Goal: Navigation & Orientation: Understand site structure

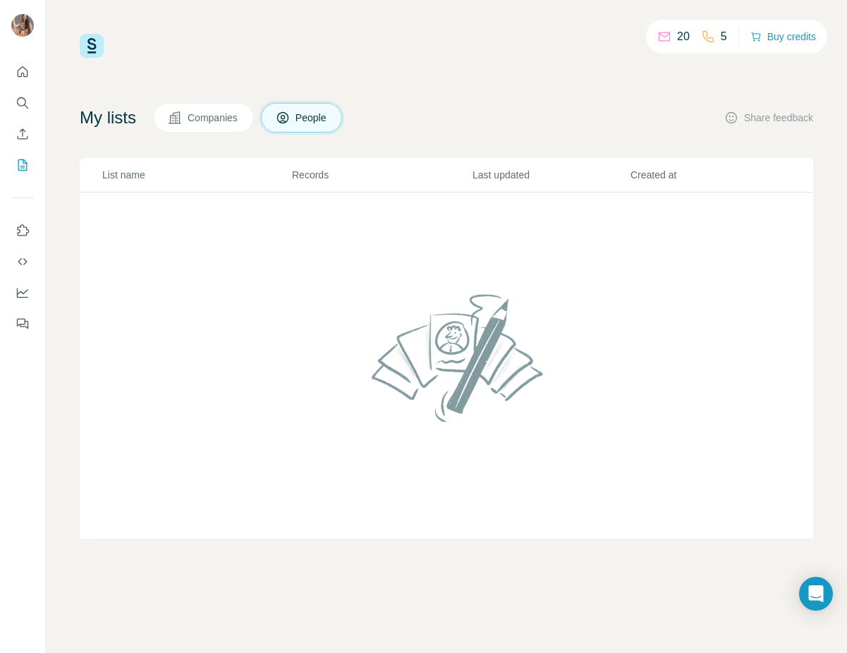
click at [667, 42] on div "20" at bounding box center [674, 36] width 32 height 17
click at [24, 165] on icon "My lists" at bounding box center [23, 165] width 14 height 14
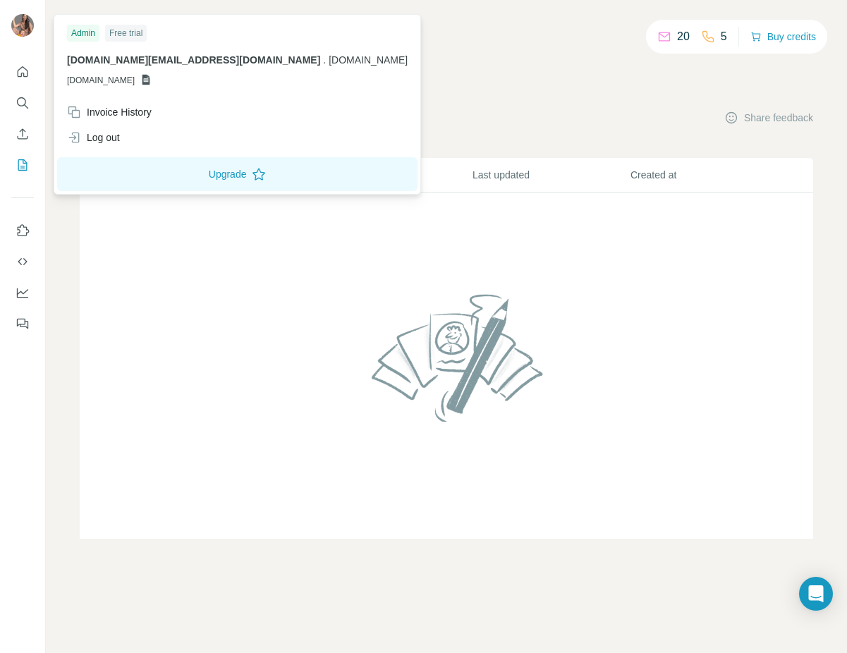
click at [30, 30] on img at bounding box center [22, 25] width 23 height 23
click at [469, 139] on div "My lists Companies People Share feedback List name Records Last updated Created…" at bounding box center [447, 321] width 734 height 436
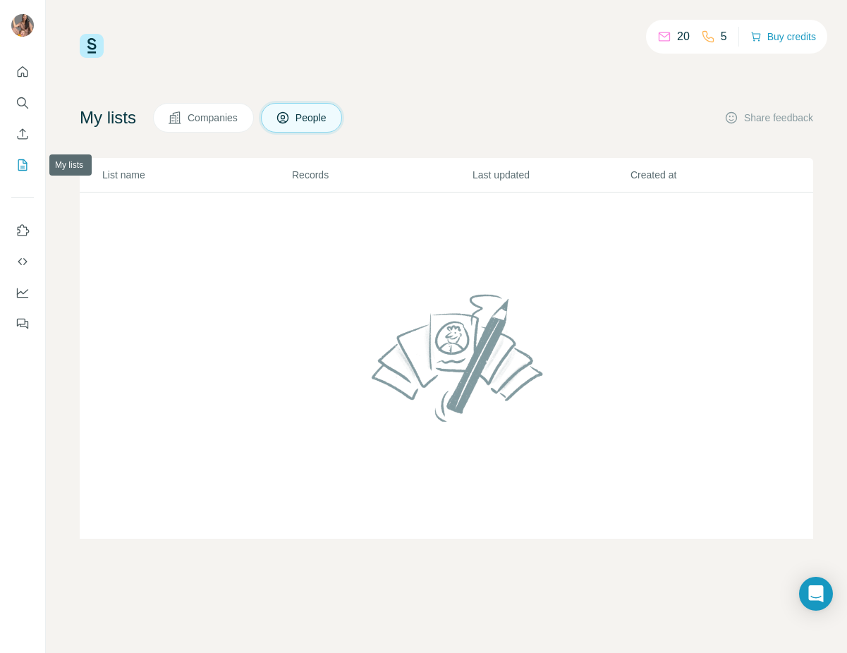
click at [20, 159] on icon "My lists" at bounding box center [23, 165] width 14 height 14
click at [21, 159] on icon "My lists" at bounding box center [23, 165] width 14 height 14
click at [21, 159] on icon "My lists" at bounding box center [22, 164] width 9 height 11
click at [21, 159] on icon "My lists" at bounding box center [23, 165] width 14 height 14
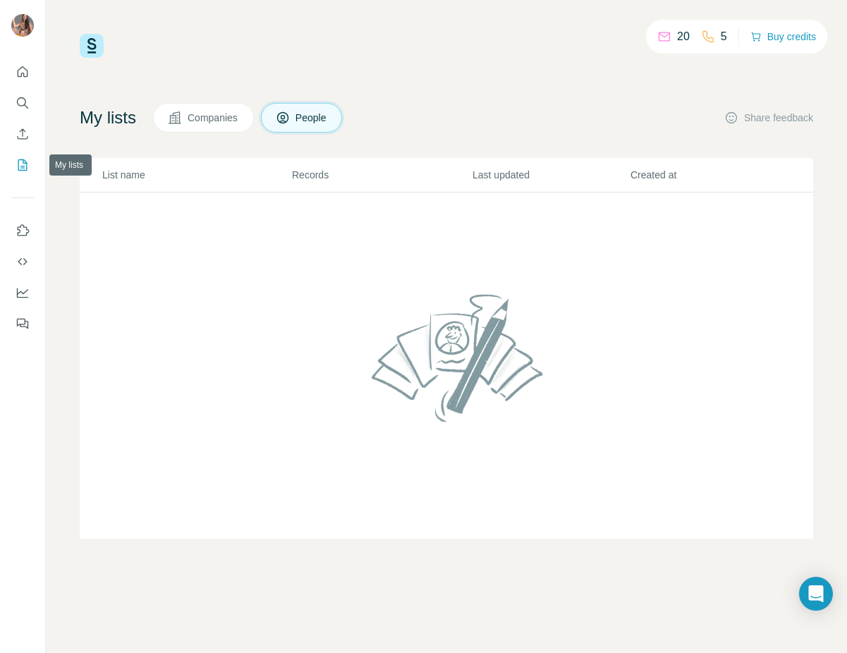
click at [21, 159] on icon "My lists" at bounding box center [23, 165] width 14 height 14
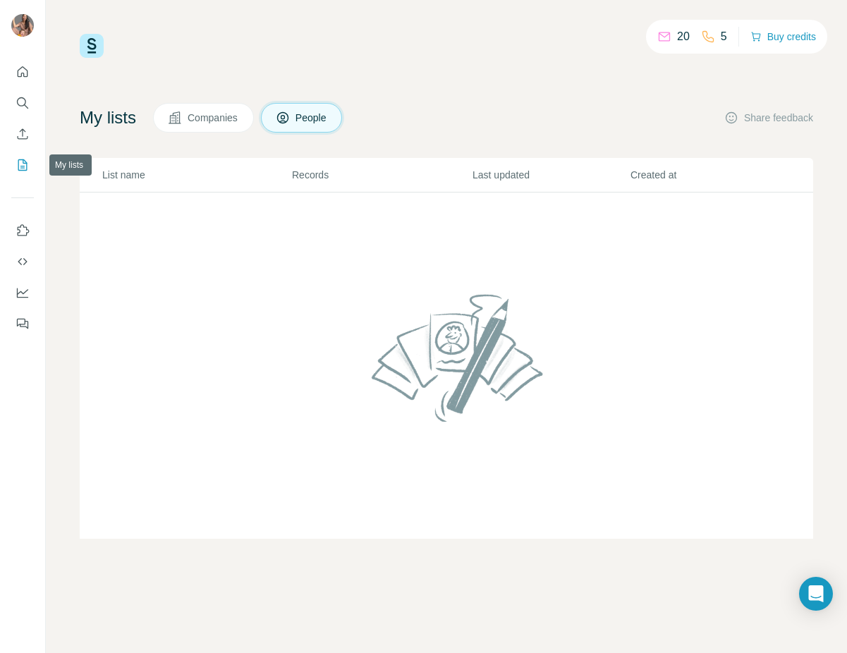
click at [28, 161] on icon "My lists" at bounding box center [23, 165] width 14 height 14
click at [25, 68] on icon "Quick start" at bounding box center [23, 71] width 11 height 11
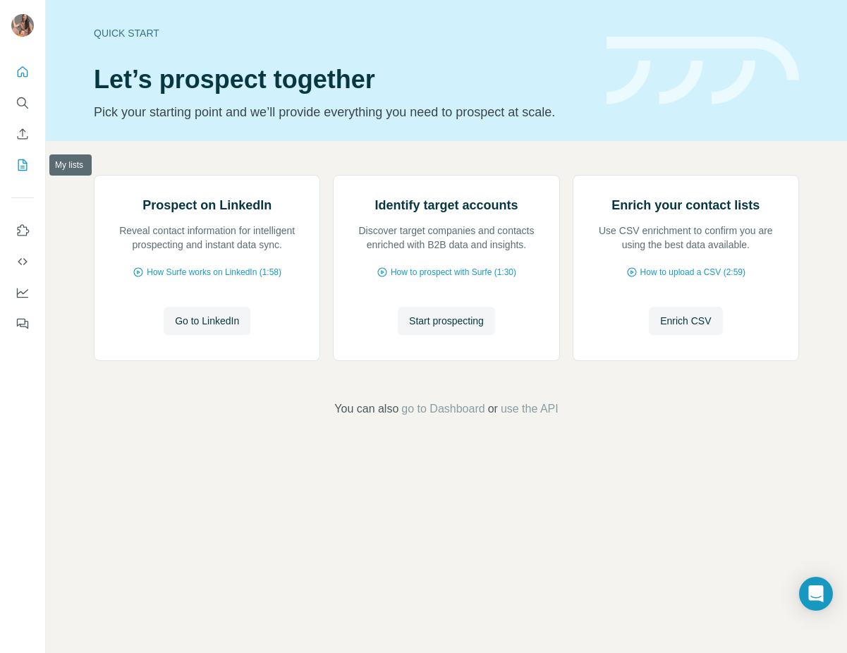
click at [22, 165] on icon "My lists" at bounding box center [23, 165] width 14 height 14
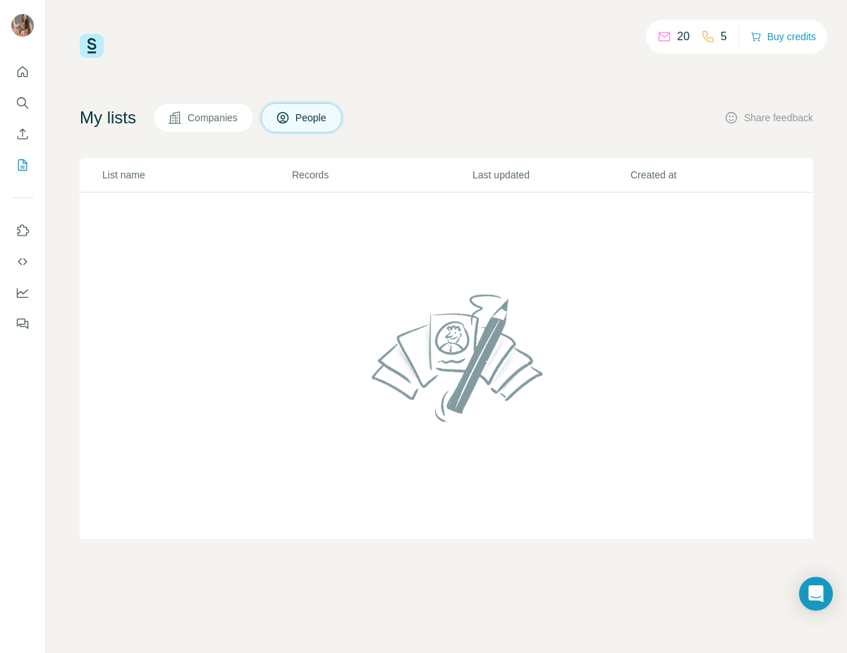
click at [211, 102] on div "20 5 Buy credits My lists Companies People Share feedback List name Records Las…" at bounding box center [447, 286] width 734 height 505
click at [212, 111] on span "Companies" at bounding box center [214, 118] width 52 height 14
click at [308, 114] on span "People" at bounding box center [312, 118] width 32 height 14
